Goal: Task Accomplishment & Management: Use online tool/utility

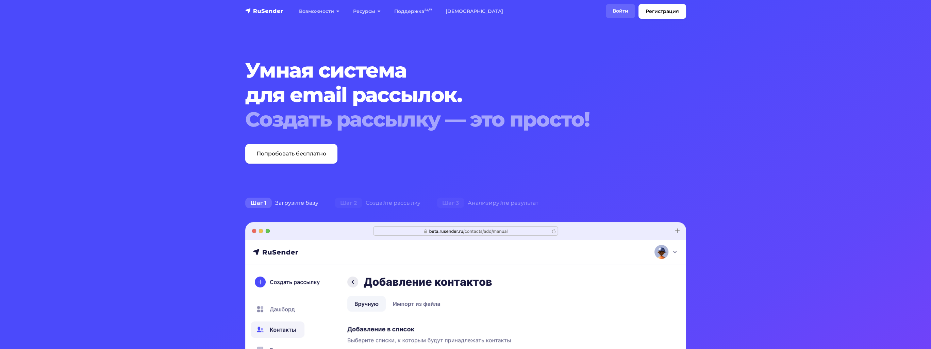
click at [621, 10] on link "Войти" at bounding box center [620, 11] width 29 height 14
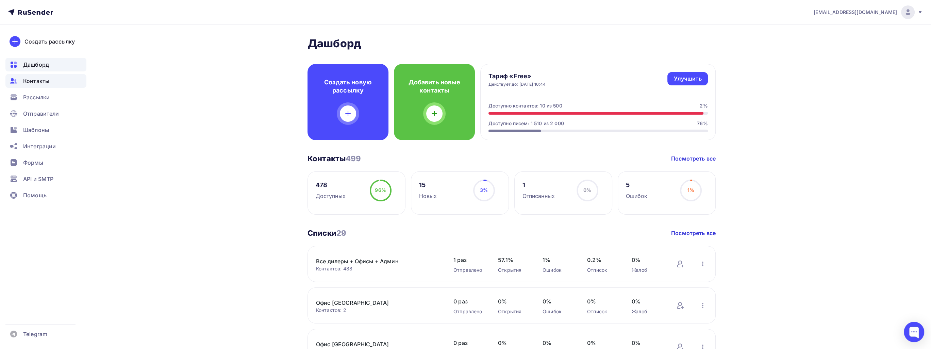
click at [39, 81] on span "Контакты" at bounding box center [36, 81] width 26 height 8
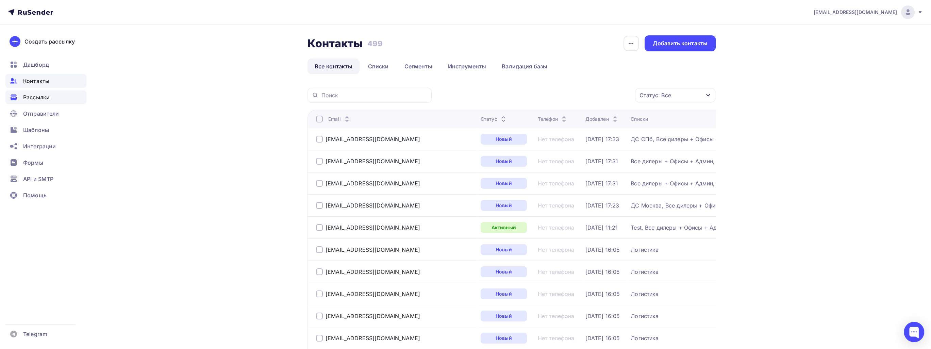
click at [42, 98] on span "Рассылки" at bounding box center [36, 97] width 27 height 8
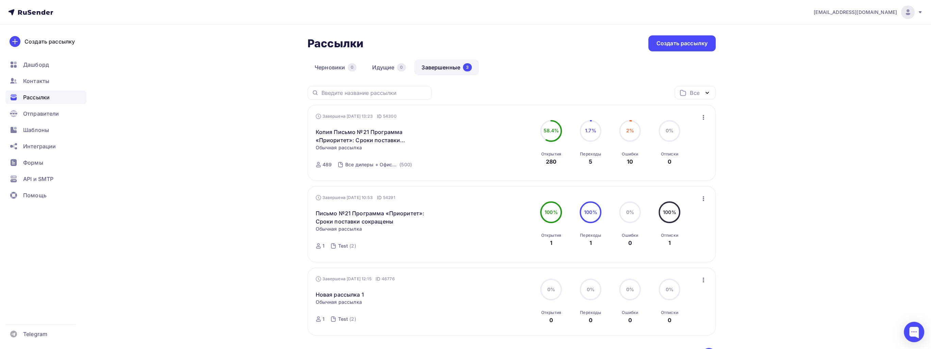
click at [635, 132] on circle at bounding box center [630, 131] width 20 height 20
click at [704, 116] on icon "button" at bounding box center [703, 117] width 8 height 8
click at [666, 162] on div "Копировать в новую" at bounding box center [672, 162] width 70 height 8
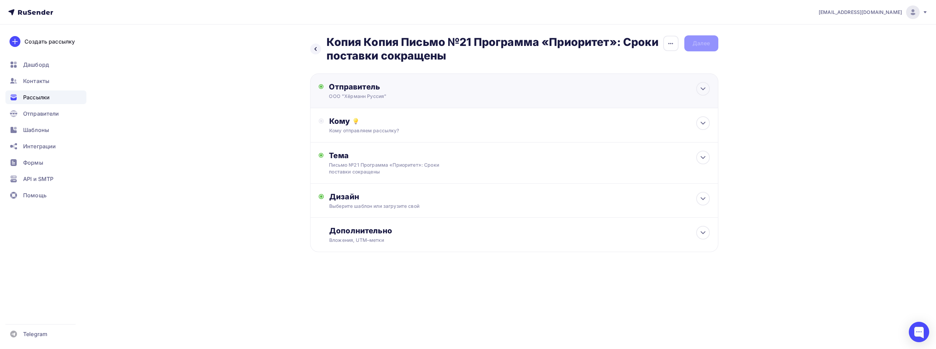
click at [695, 84] on div "Отправитель ООО "Хёрманн Руссия" Email * sale@hoermann.ru sale@hoermann-russia.…" at bounding box center [514, 90] width 408 height 35
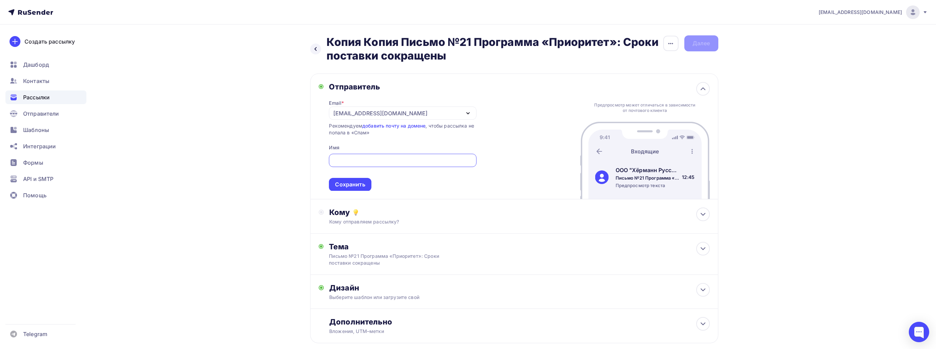
type input "ООО "Хёрманн Руссия""
click at [703, 216] on icon at bounding box center [700, 214] width 8 height 8
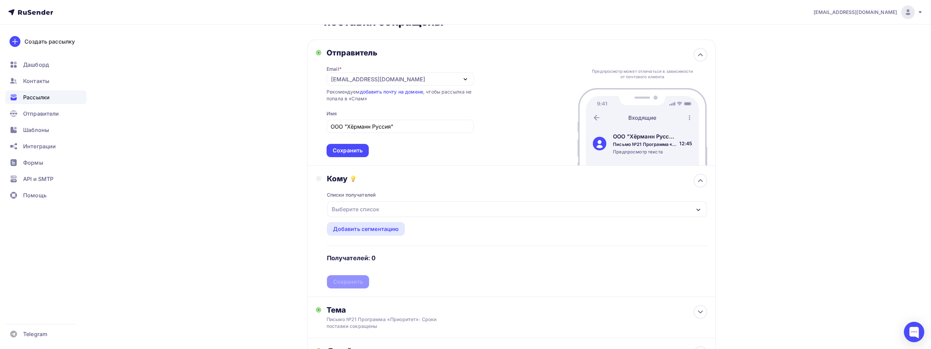
click at [475, 206] on div "Выберите список" at bounding box center [516, 209] width 379 height 16
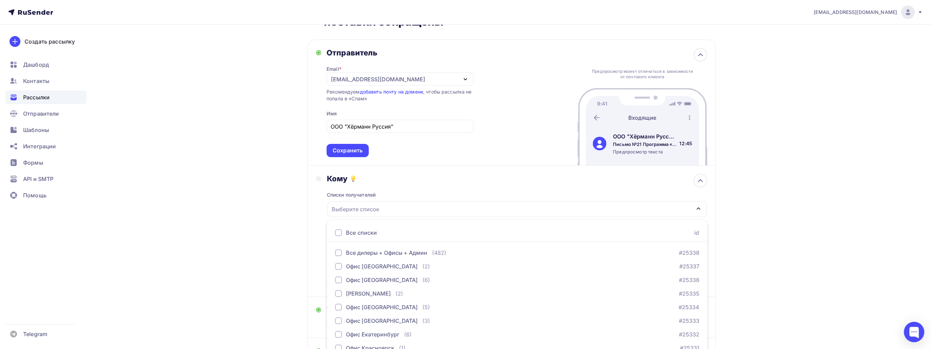
scroll to position [80, 0]
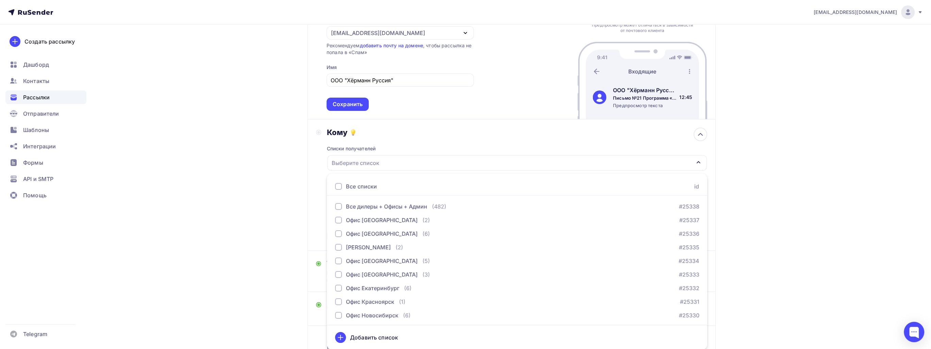
click at [885, 216] on div "sale@hoermann.ru Аккаунт Тарифы Выйти Создать рассылку Дашборд Контакты Рассылк…" at bounding box center [465, 162] width 931 height 484
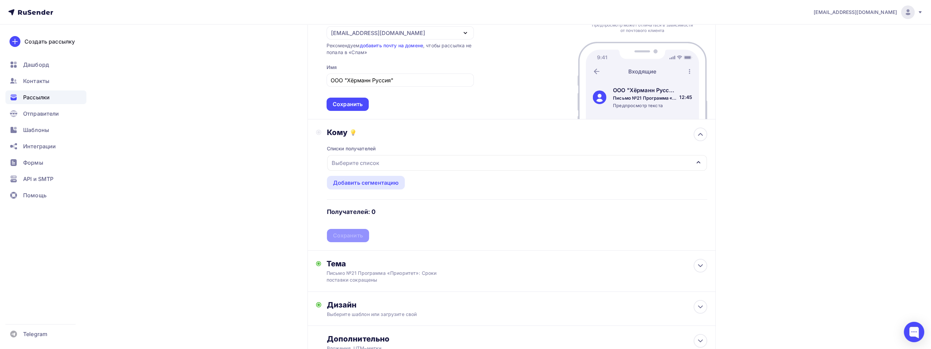
click at [413, 160] on div "Выберите список" at bounding box center [516, 163] width 379 height 16
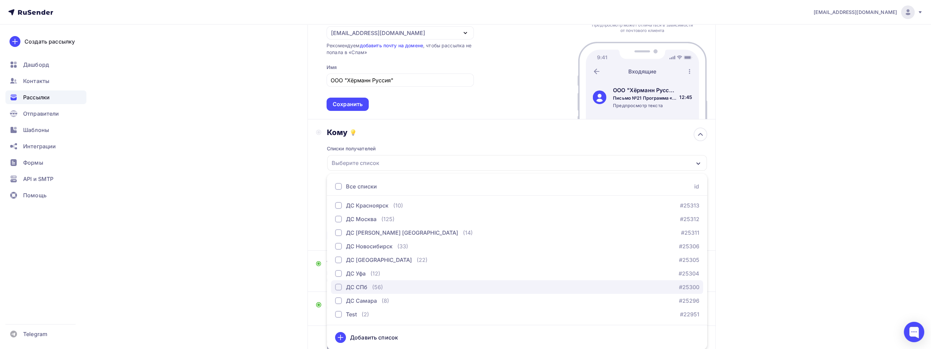
scroll to position [273, 0]
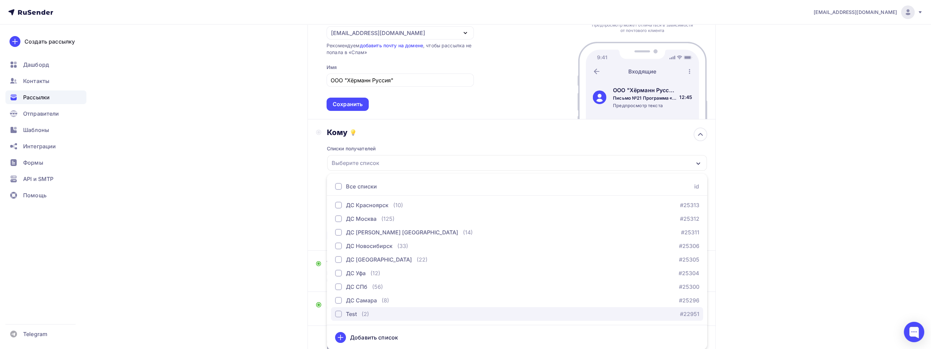
click at [360, 314] on div "Test (2)" at bounding box center [352, 314] width 34 height 8
click at [243, 247] on div "Назад Копия Копия Письмо №21 Программа «Приоритет»: Сроки поставки сокращены Ко…" at bounding box center [465, 174] width 557 height 460
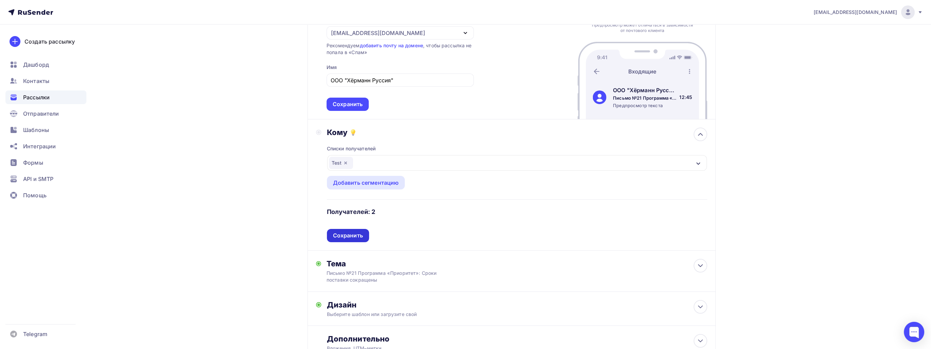
click at [360, 239] on div "Сохранить" at bounding box center [348, 235] width 42 height 13
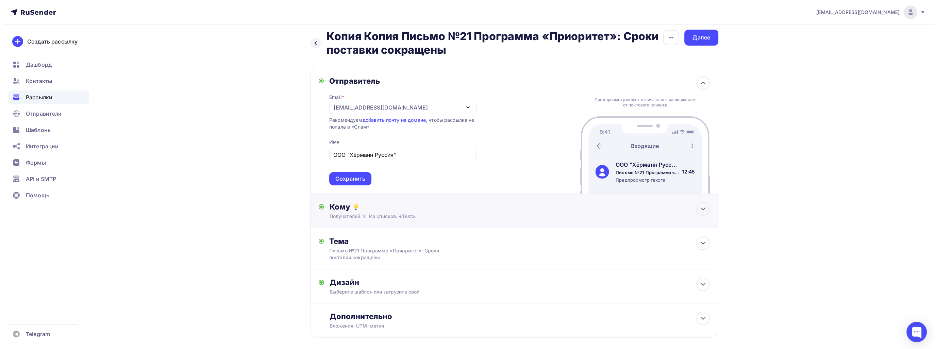
scroll to position [0, 0]
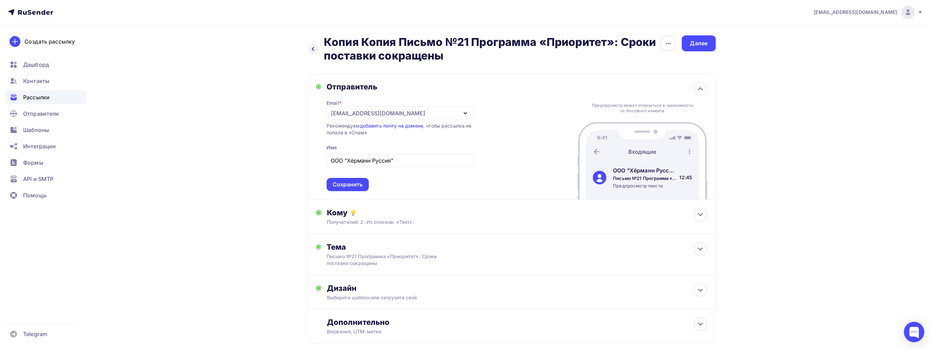
click at [638, 43] on h2 "Копия Копия Письмо №21 Программа «Приоритет»: Сроки поставки сокращены" at bounding box center [492, 48] width 336 height 27
click at [664, 43] on div "button" at bounding box center [667, 43] width 15 height 15
click at [637, 76] on div "Переименовать рассылку" at bounding box center [632, 78] width 84 height 8
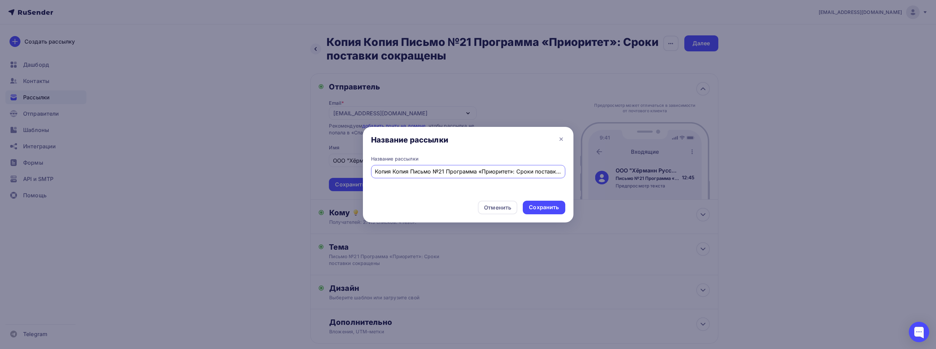
drag, startPoint x: 381, startPoint y: 172, endPoint x: 302, endPoint y: 178, distance: 79.5
click at [302, 178] on div "Название рассылки Название рассылки Копия Копия Письмо №21 Программа «Приоритет…" at bounding box center [468, 174] width 936 height 349
click at [416, 170] on input "Письмо №21 Программа «Приоритет»: Сроки поставки сокращены" at bounding box center [468, 171] width 186 height 8
drag, startPoint x: 411, startPoint y: 172, endPoint x: 567, endPoint y: 172, distance: 156.4
click at [567, 172] on div "Название рассылки Письмо №21 Программа «Приоритет»: Сроки поставки сокращены" at bounding box center [468, 175] width 210 height 40
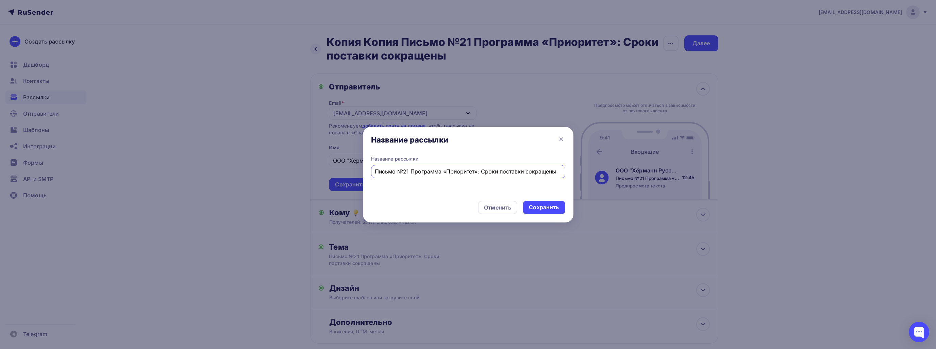
paste input "04-СПб Доставка товаров в период с 18 августа по 29 августа 2025"
drag, startPoint x: 378, startPoint y: 173, endPoint x: 403, endPoint y: 170, distance: 25.0
click at [403, 170] on input "Письмо №21 04-СПб Доставка товаров в период с 18 августа по 29 августа 2025" at bounding box center [468, 171] width 186 height 8
click at [516, 172] on input "Письмо №04-СПб Доставка товаров в период с 18 августа по 29 августа 2025" at bounding box center [468, 171] width 186 height 8
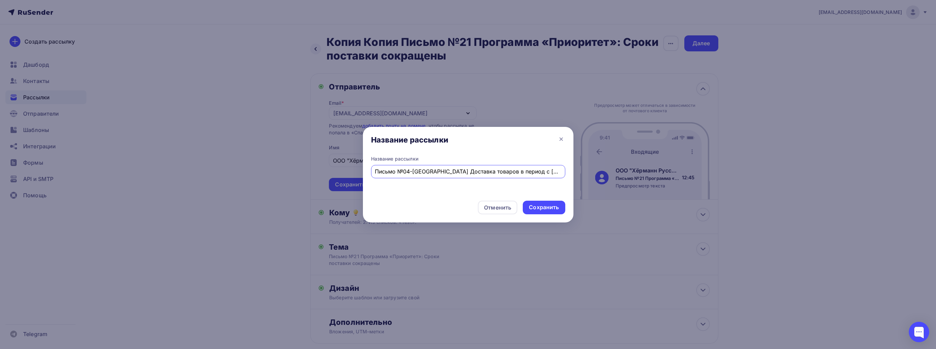
click at [547, 170] on input "Письмо №04-СПб Доставка товаров в период с 18 по 29 августа 2025" at bounding box center [468, 171] width 186 height 8
click at [559, 170] on input "Письмо №04-СПб Доставка товаров в период с 18 по 29 августа 2025" at bounding box center [468, 171] width 186 height 8
type input "Письмо №04-СПб Доставка товаров в период с 18 по 29 августа 2025"
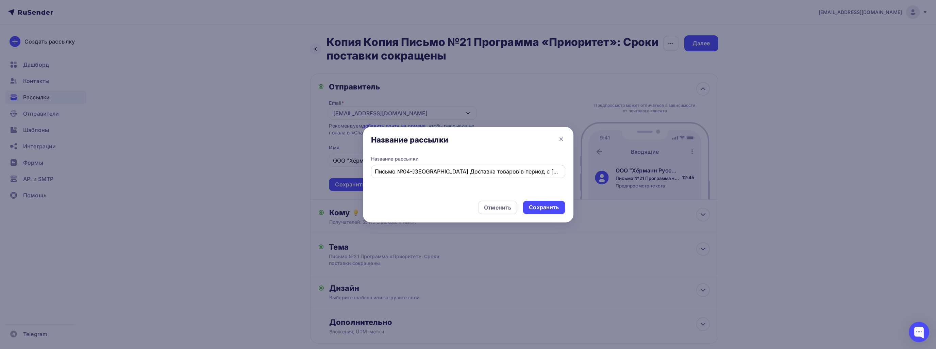
drag, startPoint x: 562, startPoint y: 170, endPoint x: 483, endPoint y: 171, distance: 78.9
click at [490, 171] on div "Письмо №04-СПб Доставка товаров в период с 18 по 29 августа 2025" at bounding box center [468, 171] width 194 height 13
drag, startPoint x: 376, startPoint y: 172, endPoint x: 677, endPoint y: 196, distance: 302.3
click at [677, 196] on div "Название рассылки Название рассылки Письмо №04-СПб Доставка товаров в период с …" at bounding box center [468, 174] width 936 height 349
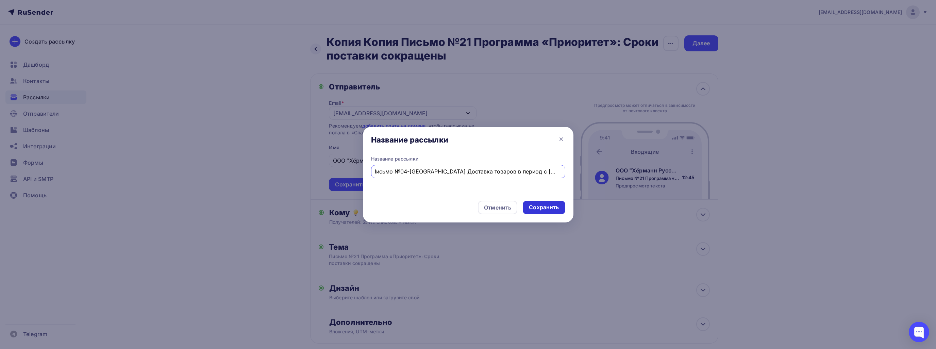
click at [555, 207] on div "Сохранить" at bounding box center [544, 207] width 30 height 8
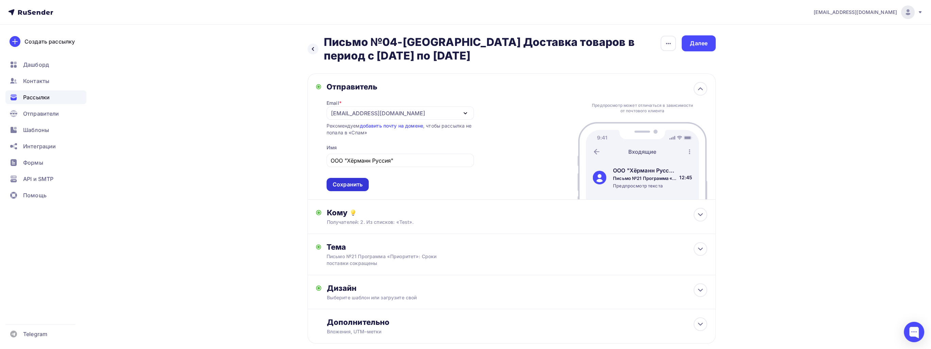
click at [360, 186] on div "Сохранить" at bounding box center [348, 185] width 30 height 8
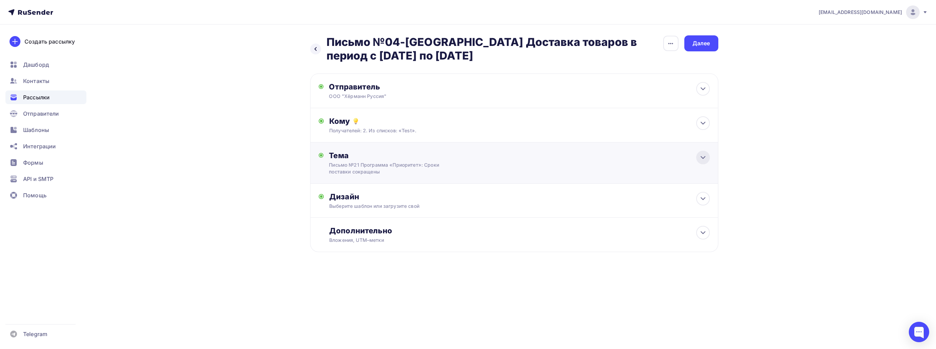
click at [701, 161] on icon at bounding box center [703, 157] width 8 height 8
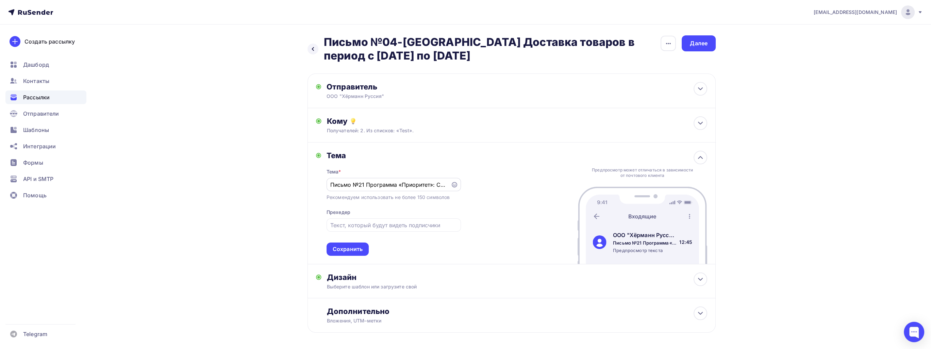
drag, startPoint x: 446, startPoint y: 184, endPoint x: 344, endPoint y: 182, distance: 102.4
click at [344, 182] on div "Письмо №21 Программа «Приоритет»: Сроки поставки сокращены" at bounding box center [393, 184] width 134 height 13
drag, startPoint x: 331, startPoint y: 185, endPoint x: 550, endPoint y: 202, distance: 219.2
click at [550, 202] on div "Тема Тема * Письмо №21 Программа «Приоритет»: Сроки поставки сокращены Рекоменд…" at bounding box center [511, 203] width 408 height 122
paste input "04-СПб Доставка товаров в период с 18 по 29 августа 2025"
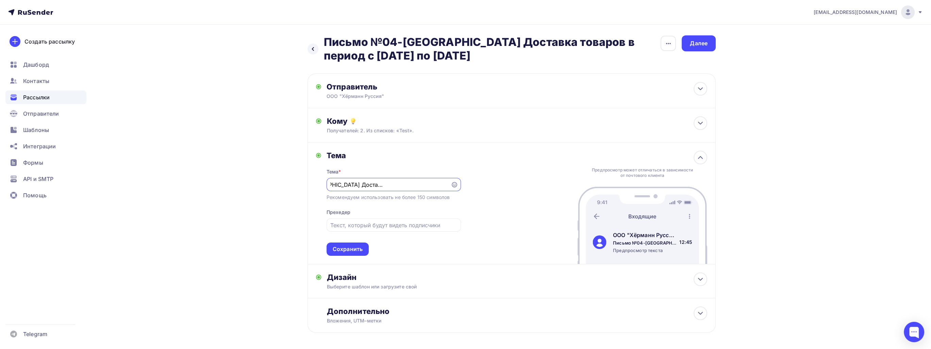
scroll to position [0, 72]
type input "Письмо №04-СПб Доставка товаров в период с 18 по 29 августа 2025"
click at [359, 252] on div "Сохранить" at bounding box center [348, 249] width 30 height 8
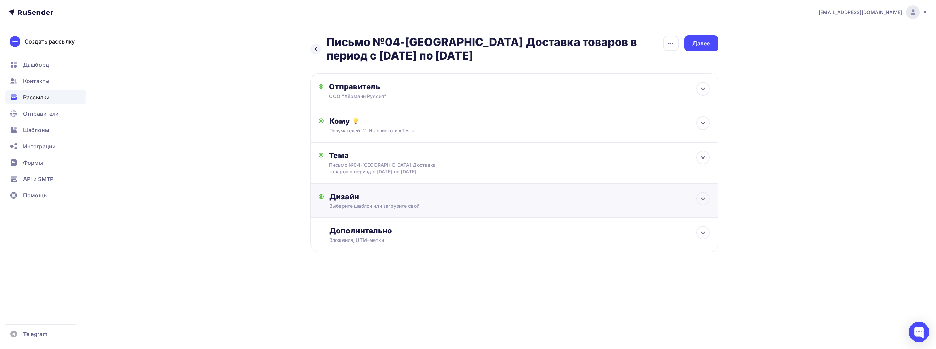
click at [649, 210] on div "Дизайн Выберите шаблон или загрузите свой Размер письма: 122 Kb Заменить шаблон…" at bounding box center [514, 205] width 391 height 26
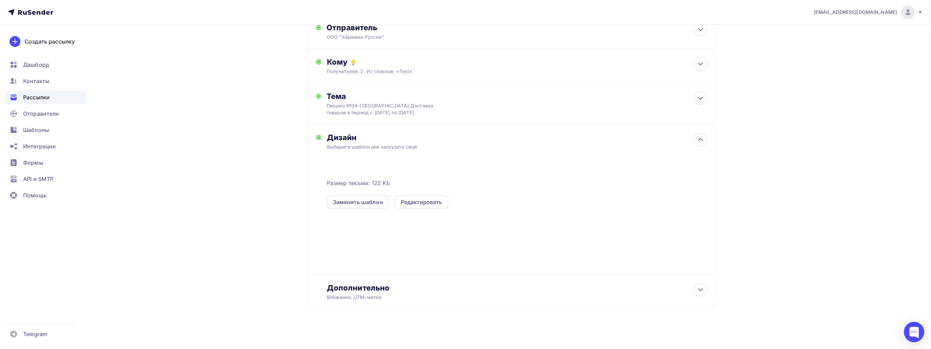
scroll to position [63, 0]
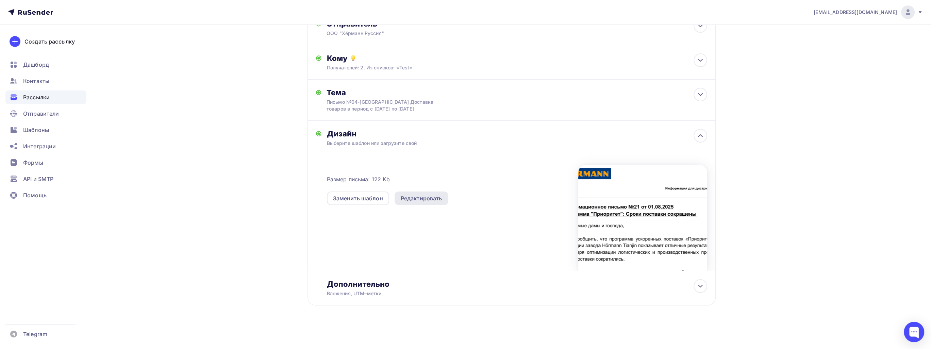
click at [416, 198] on div "Редактировать" at bounding box center [421, 198] width 41 height 8
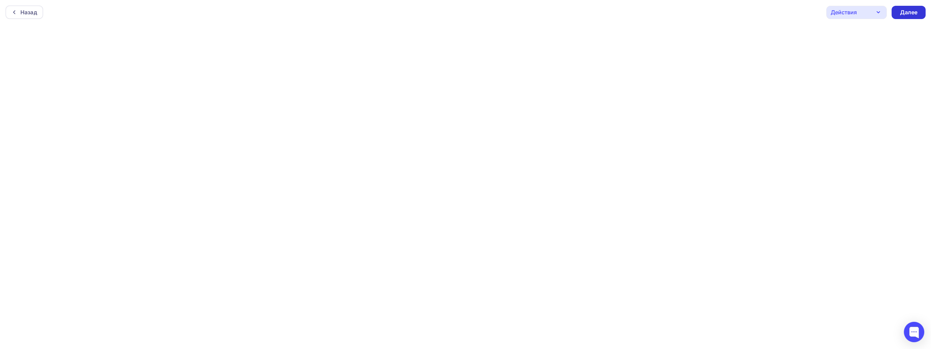
click at [911, 9] on div "Далее" at bounding box center [908, 13] width 18 height 8
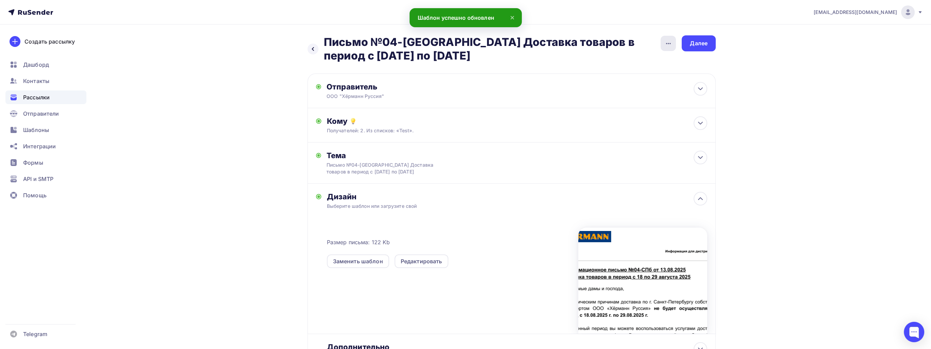
click at [670, 43] on icon "button" at bounding box center [668, 43] width 8 height 8
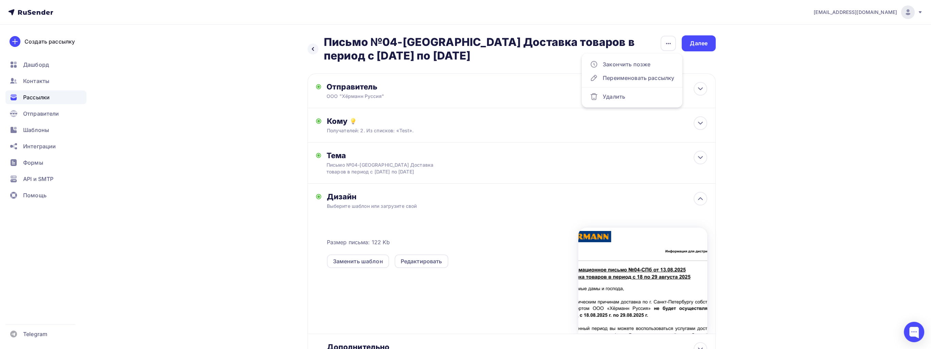
click at [807, 105] on div "sale@hoermann.ru Аккаунт Тарифы Выйти Создать рассылку Дашборд Контакты Рассылк…" at bounding box center [465, 206] width 931 height 412
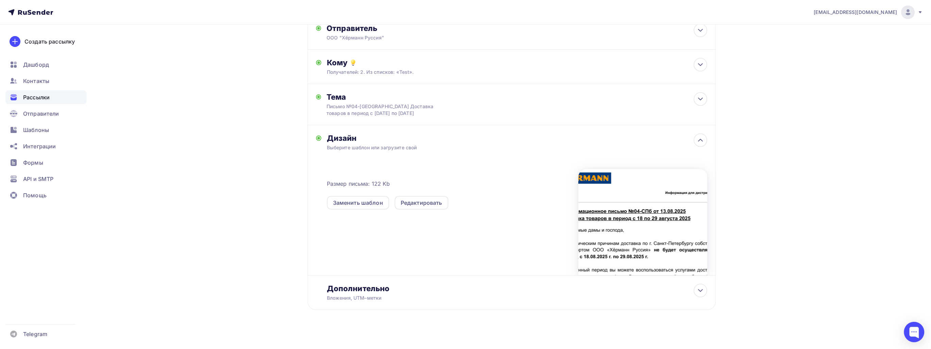
scroll to position [63, 0]
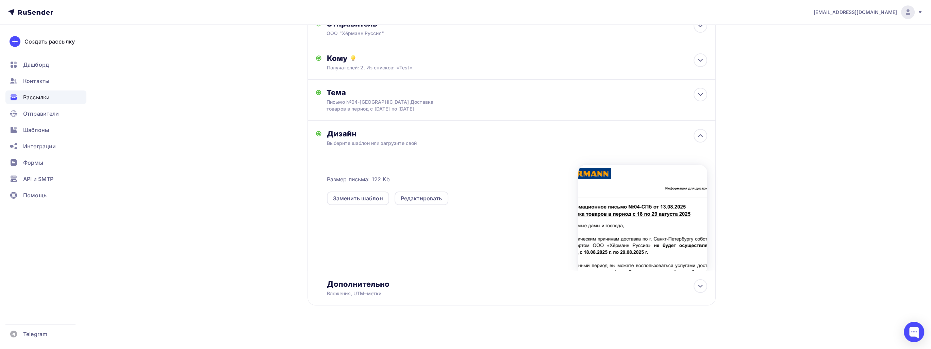
click at [918, 17] on div "sale@hoermann.ru" at bounding box center [867, 12] width 109 height 14
click at [812, 154] on div "sale@hoermann.ru Аккаунт Тарифы Выйти Создать рассылку Дашборд Контакты Рассылк…" at bounding box center [465, 143] width 931 height 412
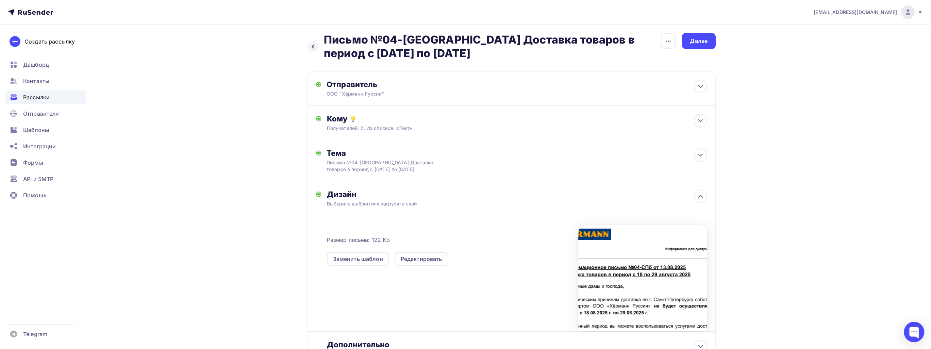
scroll to position [0, 0]
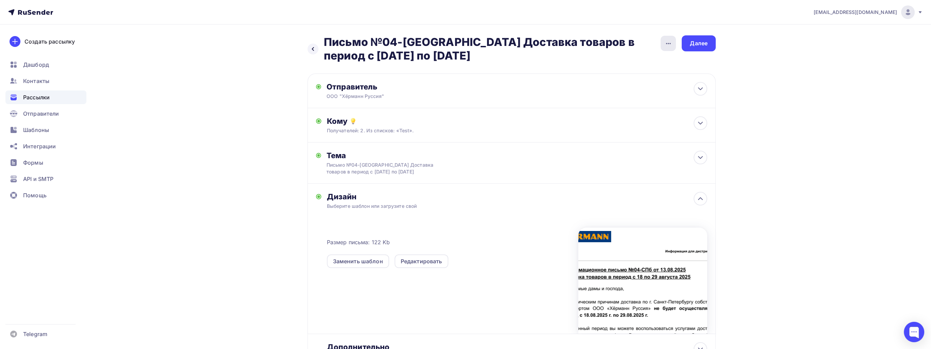
click at [670, 46] on icon "button" at bounding box center [668, 43] width 8 height 8
click at [401, 265] on div "Редактировать" at bounding box center [421, 261] width 54 height 14
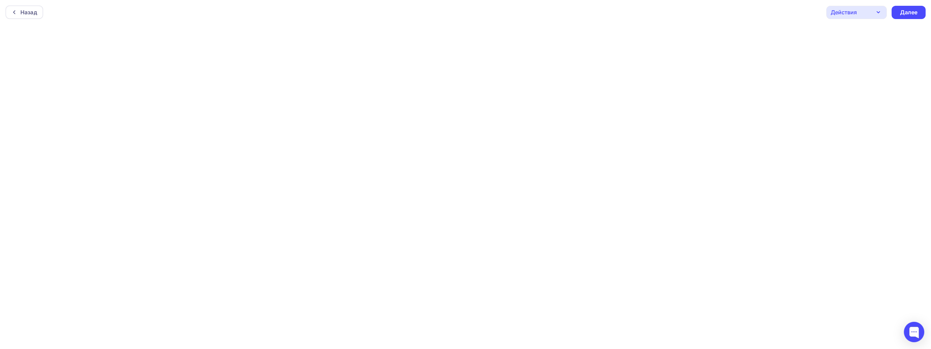
click at [870, 15] on div "Действия" at bounding box center [856, 12] width 61 height 13
click at [878, 37] on link "Отправить тестовое письмо" at bounding box center [877, 33] width 99 height 14
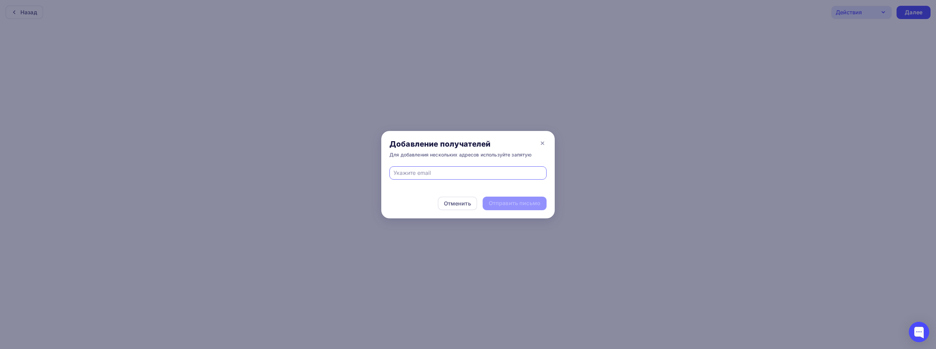
click at [462, 169] on input "text" at bounding box center [467, 173] width 149 height 8
type input "j.prutkova.stp@hoermann.ru"
click at [515, 205] on div "Отправить письмо" at bounding box center [515, 203] width 52 height 8
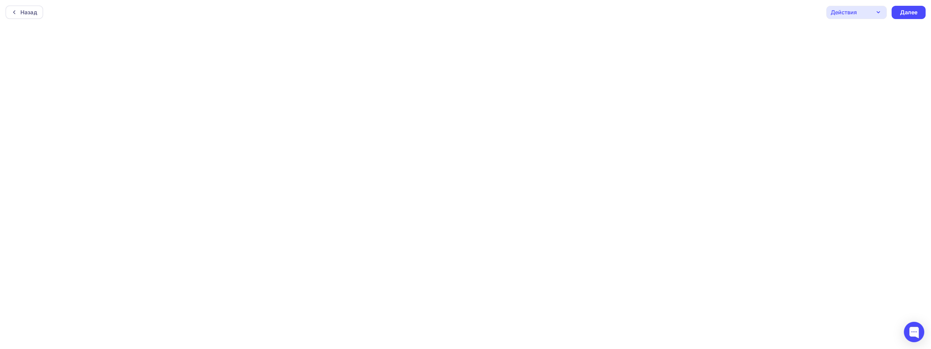
scroll to position [1, 0]
click at [851, 3] on div "Назад Действия Отправить тестовое письмо Предпросмотр Сохранить в Мои шаблоны В…" at bounding box center [465, 11] width 931 height 24
click at [853, 7] on div "Действия" at bounding box center [843, 11] width 26 height 8
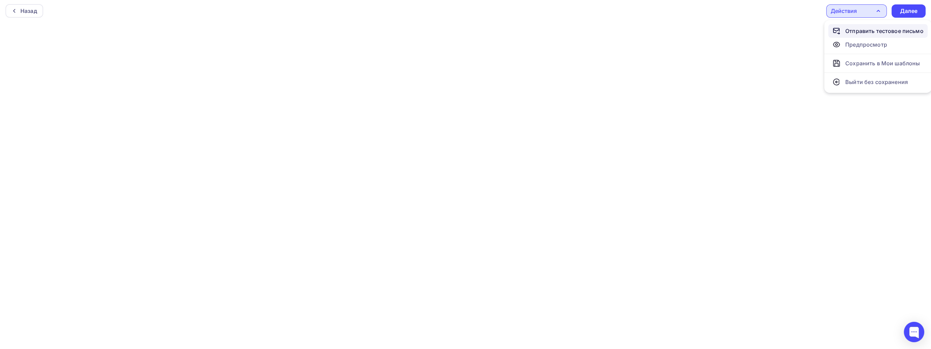
click at [870, 33] on div "Отправить тестовое письмо" at bounding box center [884, 31] width 78 height 8
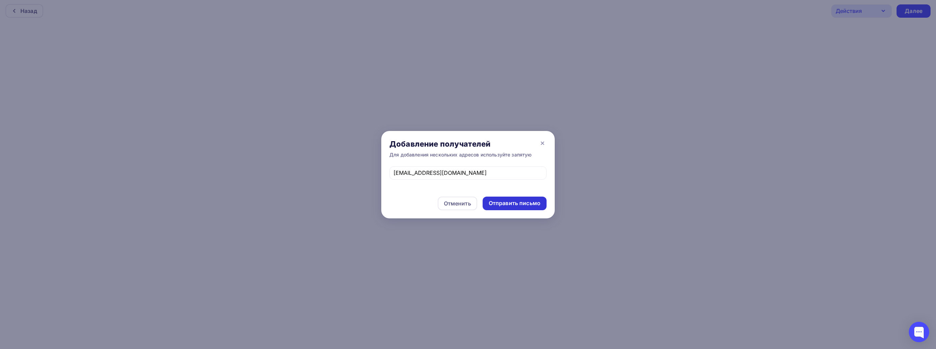
click at [495, 201] on div "Отправить письмо" at bounding box center [515, 203] width 52 height 8
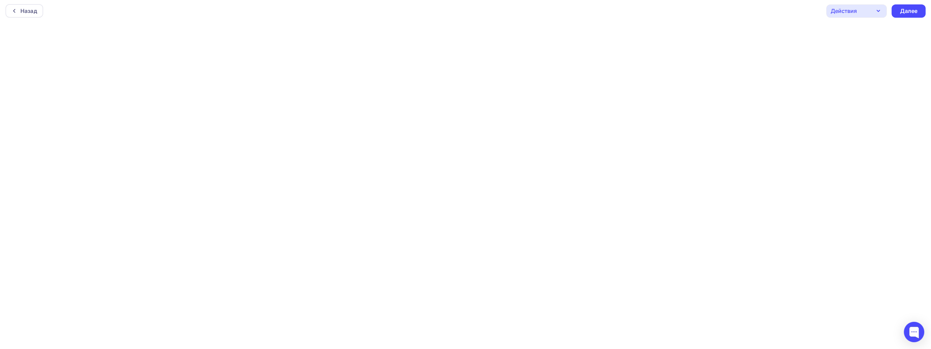
click at [861, 13] on div "Действия" at bounding box center [856, 10] width 61 height 13
click at [857, 34] on div "Отправить тестовое письмо" at bounding box center [884, 31] width 78 height 8
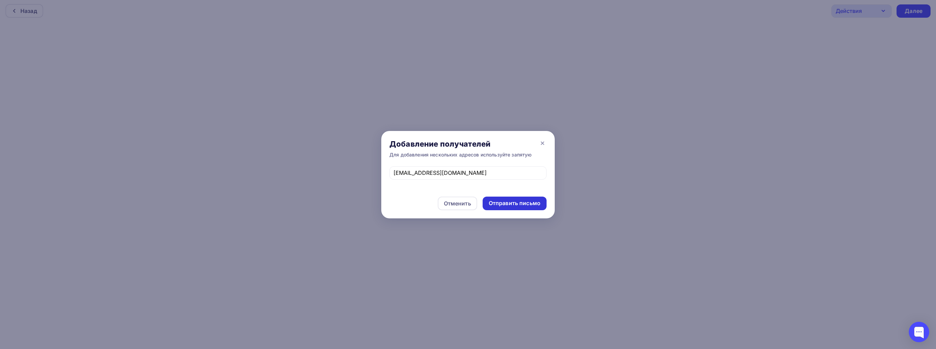
click at [506, 200] on div "Отправить письмо" at bounding box center [515, 203] width 52 height 8
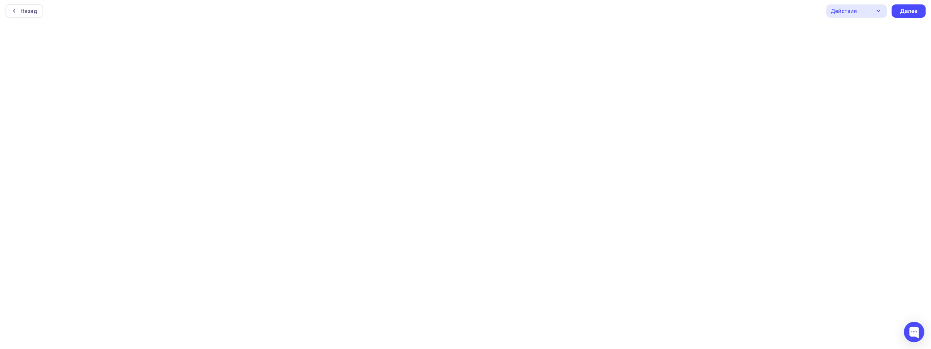
click at [848, 11] on div "Действия" at bounding box center [843, 11] width 26 height 8
click at [852, 32] on div "Отправить тестовое письмо" at bounding box center [884, 31] width 78 height 8
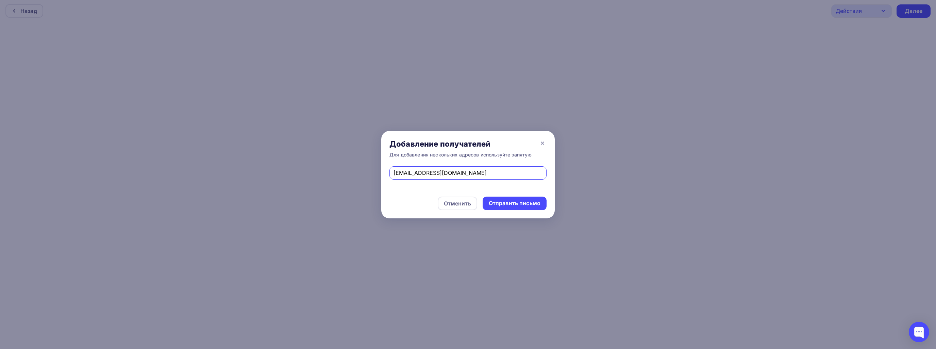
drag, startPoint x: 477, startPoint y: 171, endPoint x: 369, endPoint y: 180, distance: 108.8
click at [369, 180] on div "Добавление получателей Для добавления нескольких адресов используйте запятую j.…" at bounding box center [468, 174] width 936 height 349
type input "y"
type input "justrannikova@yandex.ru"
click at [518, 201] on div "Отправить письмо" at bounding box center [515, 203] width 52 height 8
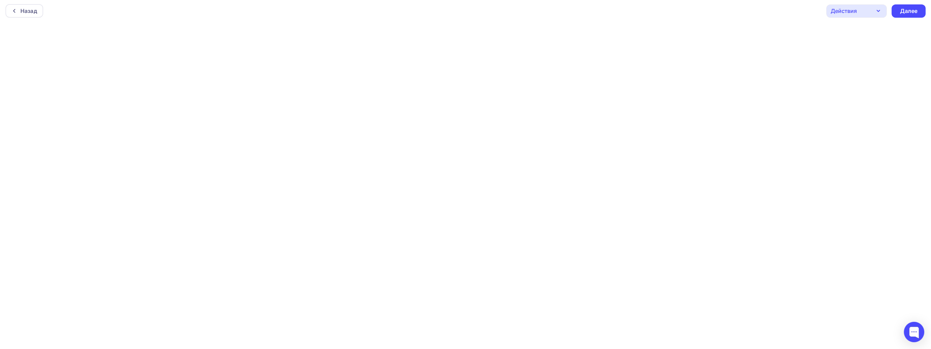
click at [865, 14] on div "Действия" at bounding box center [856, 10] width 61 height 13
click at [869, 62] on div "Сохранить в Мои шаблоны" at bounding box center [882, 63] width 74 height 8
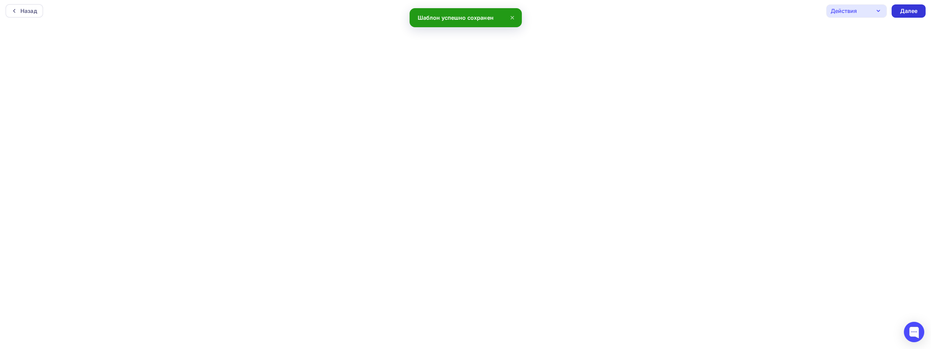
click at [899, 10] on div "Далее" at bounding box center [908, 10] width 34 height 13
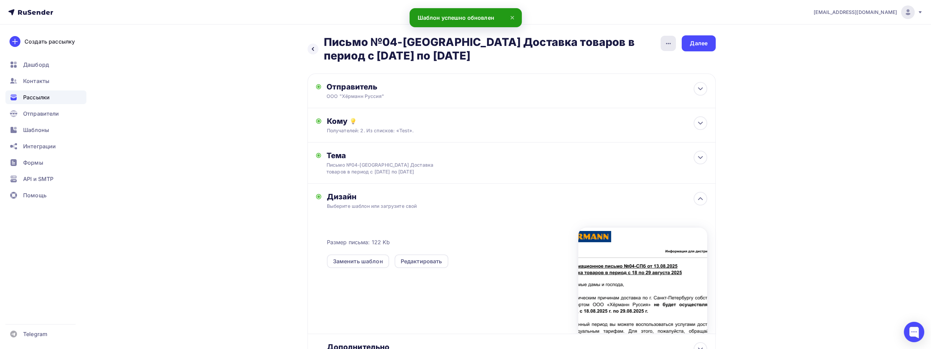
click at [669, 46] on icon "button" at bounding box center [668, 43] width 8 height 8
click at [763, 121] on div "sale@hoermann.ru Аккаунт Тарифы Выйти Создать рассылку Дашборд Контакты Рассылк…" at bounding box center [465, 206] width 931 height 412
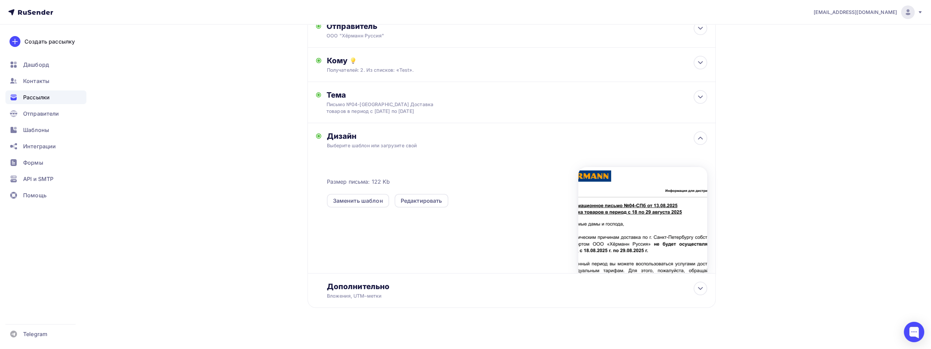
scroll to position [63, 0]
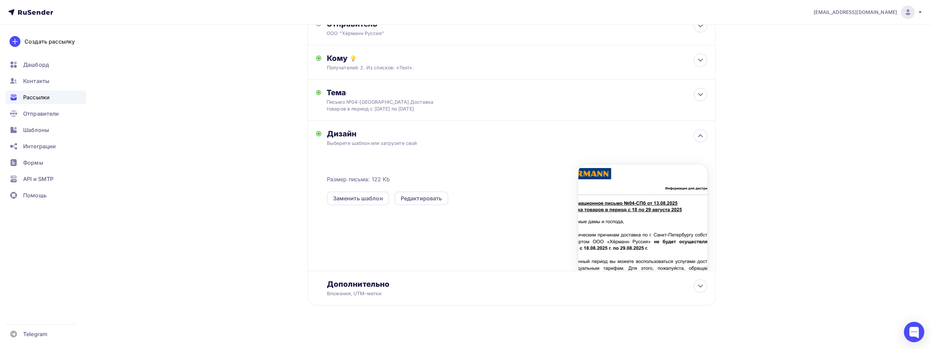
click at [676, 206] on div at bounding box center [642, 218] width 129 height 106
click at [578, 204] on div at bounding box center [642, 218] width 129 height 106
click at [583, 203] on div at bounding box center [642, 218] width 129 height 106
click at [410, 194] on div "Редактировать" at bounding box center [421, 198] width 41 height 8
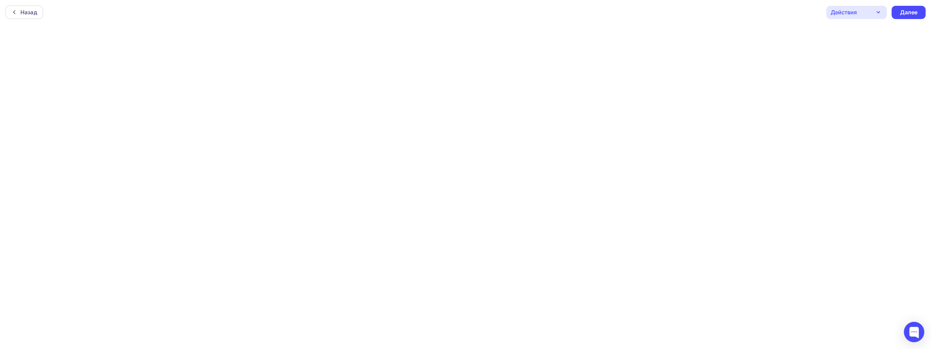
click at [841, 15] on div "Действия" at bounding box center [843, 12] width 26 height 8
click at [850, 41] on link "Предпросмотр" at bounding box center [877, 46] width 99 height 14
click at [898, 7] on div "Далее" at bounding box center [908, 12] width 34 height 13
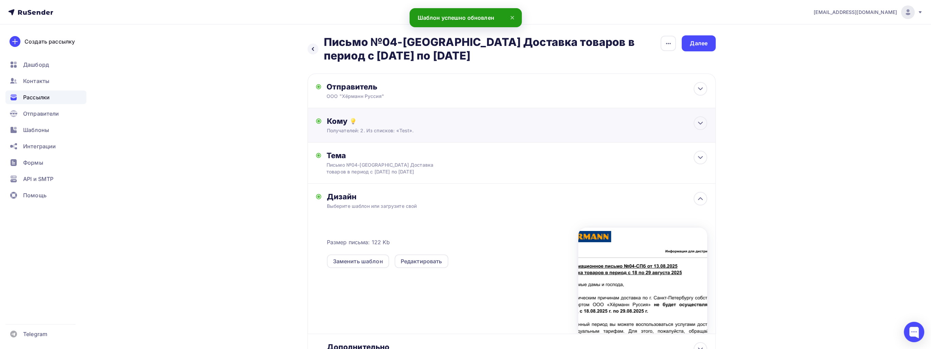
click at [478, 132] on div "Получателей: 2. Из списков: «Test»." at bounding box center [498, 130] width 342 height 7
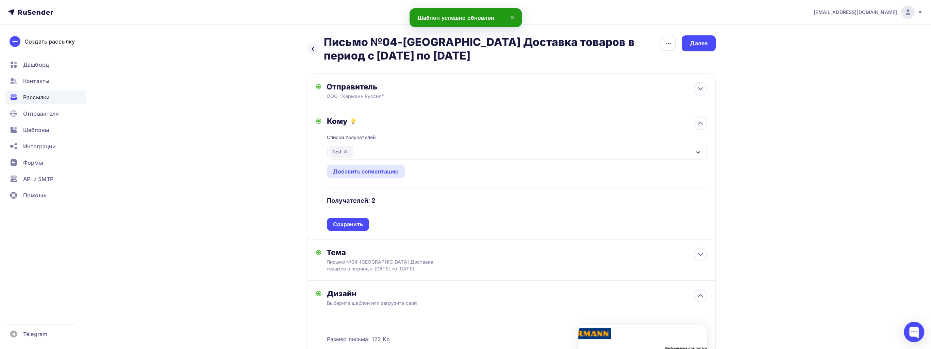
click at [344, 150] on icon "button" at bounding box center [345, 151] width 3 height 3
click at [348, 152] on div "Выберите список" at bounding box center [355, 152] width 53 height 12
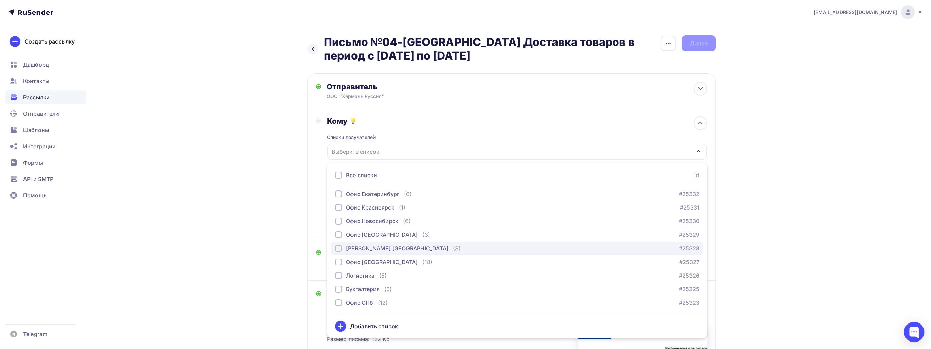
scroll to position [102, 0]
click at [401, 259] on div "Логистика (5) #25326" at bounding box center [517, 256] width 364 height 8
click at [374, 249] on div "Офис СПб (12)" at bounding box center [361, 250] width 53 height 8
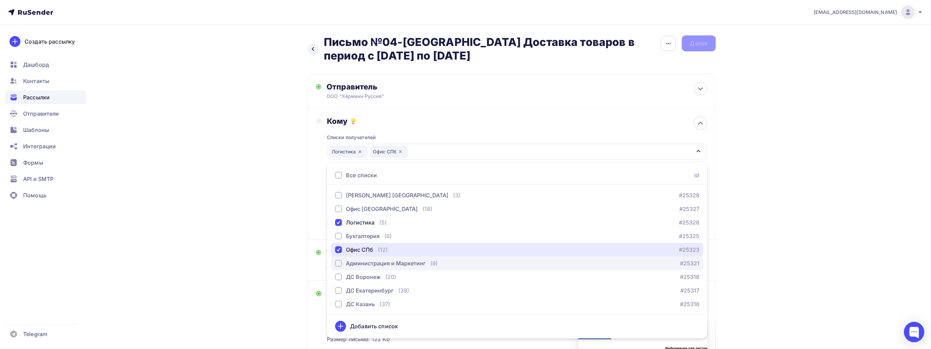
scroll to position [170, 0]
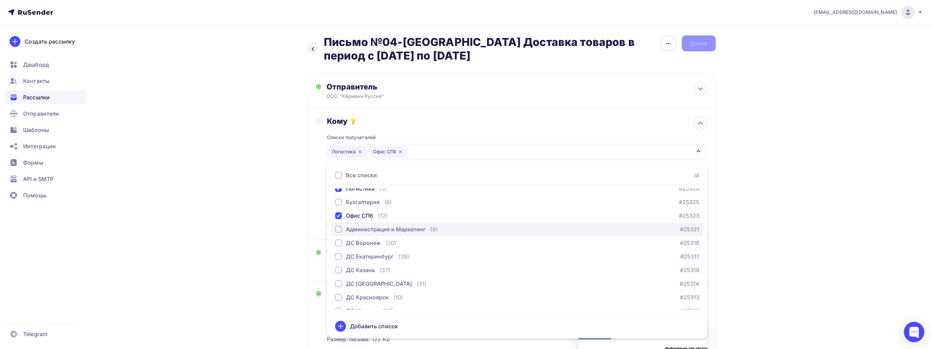
click at [419, 231] on div "Администрация и Маркетинг" at bounding box center [386, 229] width 80 height 8
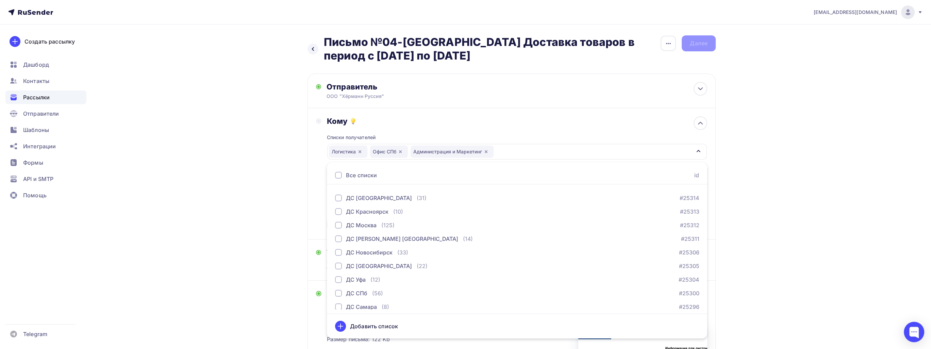
scroll to position [272, 0]
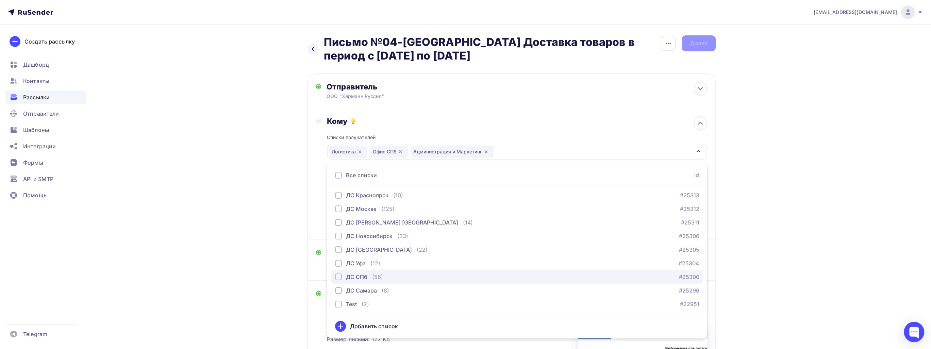
click at [424, 275] on div "ДС СПб (56) #25300" at bounding box center [517, 277] width 364 height 8
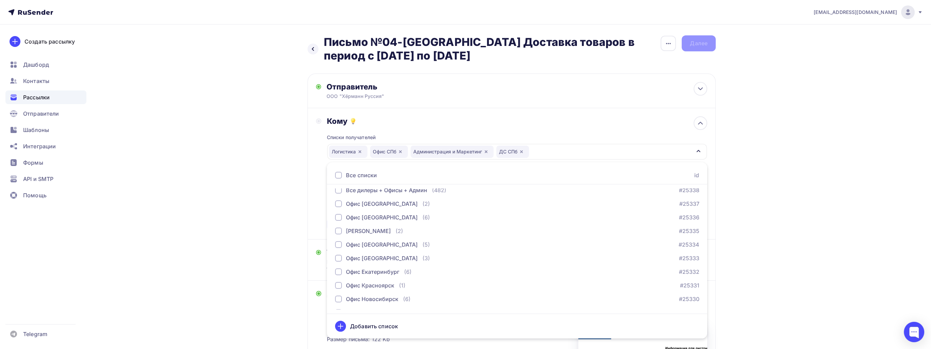
scroll to position [0, 0]
click at [658, 131] on div "Списки получателей Логистика Офис СПб Администрация и Маркетинг ДС СПб Все спис…" at bounding box center [517, 178] width 380 height 105
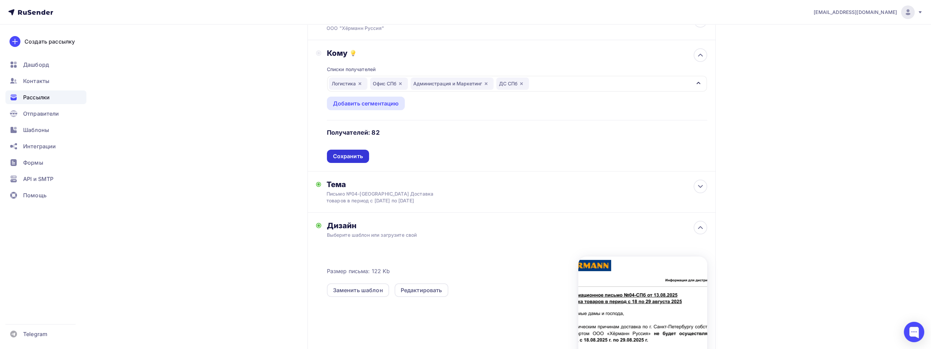
click at [346, 153] on div "Сохранить" at bounding box center [348, 156] width 30 height 8
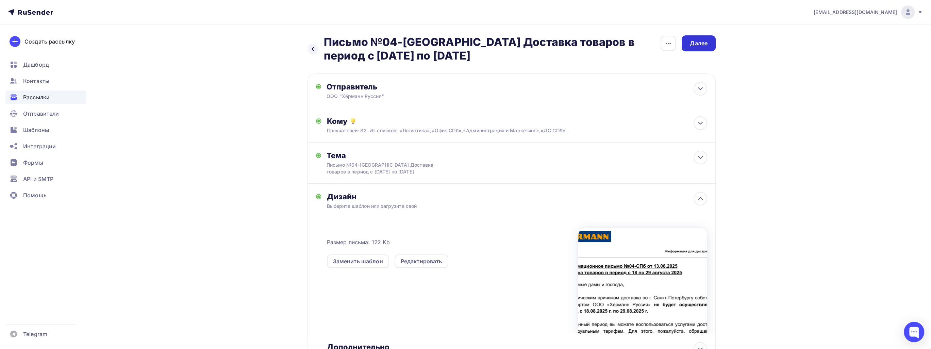
click at [705, 39] on div "Далее" at bounding box center [699, 43] width 18 height 8
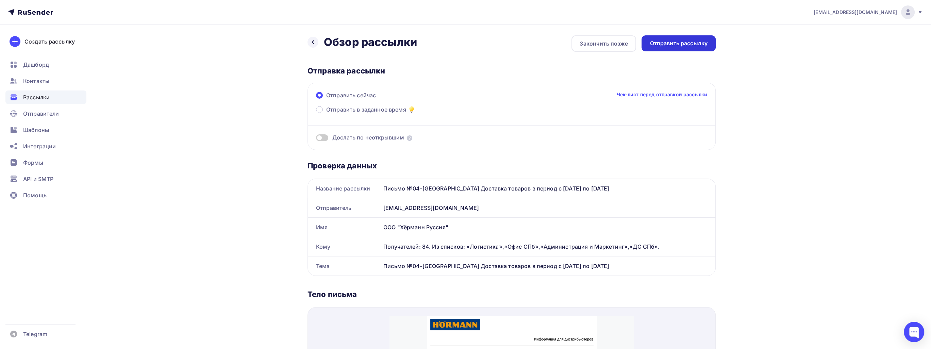
click at [683, 41] on div "Отправить рассылку" at bounding box center [678, 43] width 58 height 8
